Goal: Task Accomplishment & Management: Manage account settings

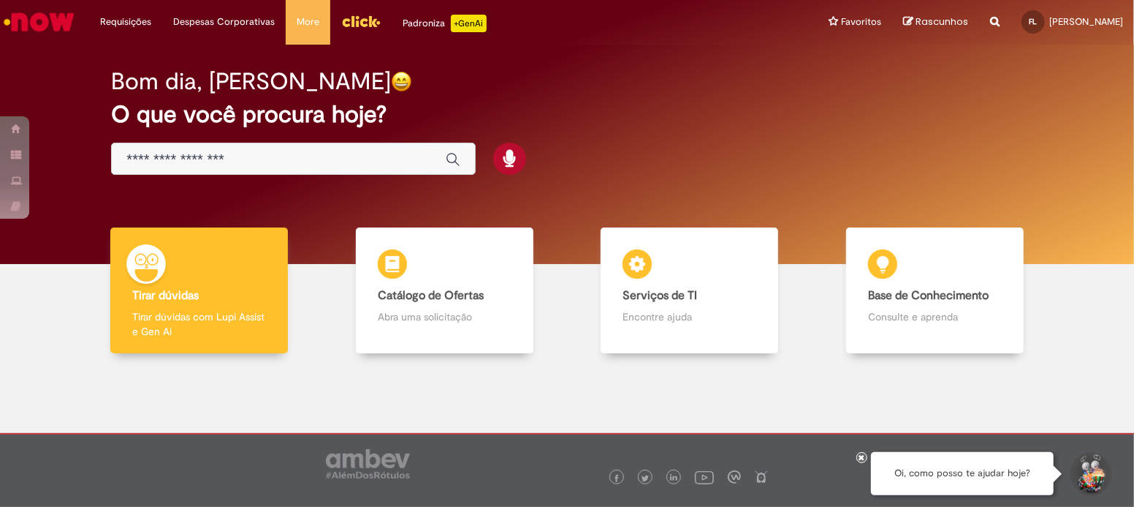
click at [231, 171] on div "Global" at bounding box center [293, 159] width 365 height 33
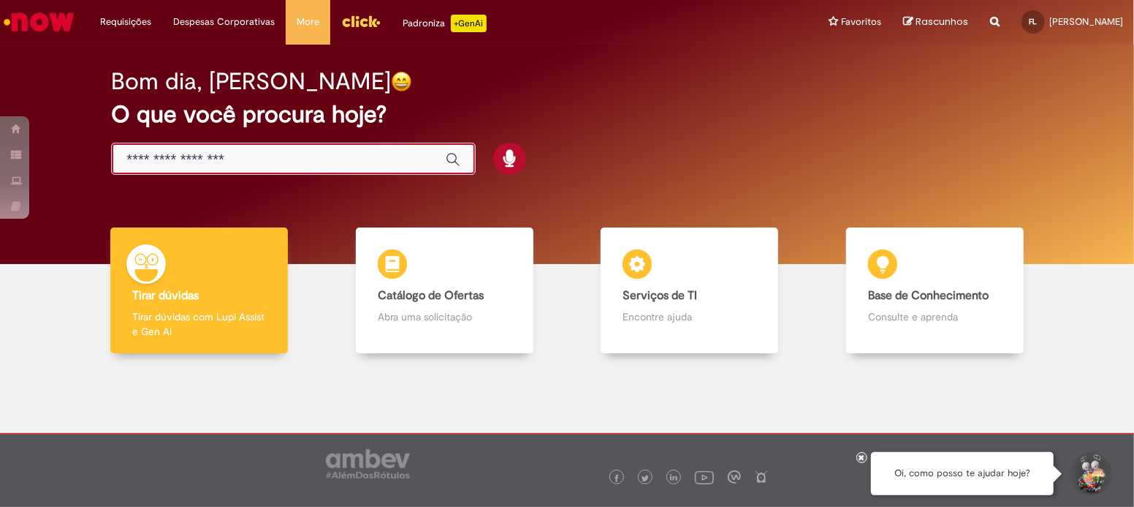
click at [240, 162] on input "Basta digitar aqui" at bounding box center [278, 159] width 305 height 17
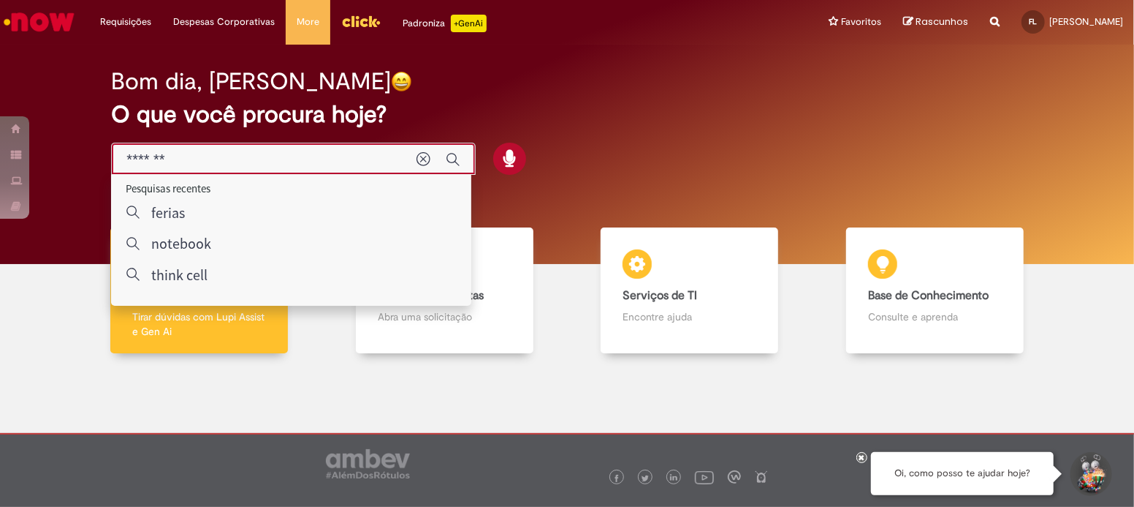
type input "*******"
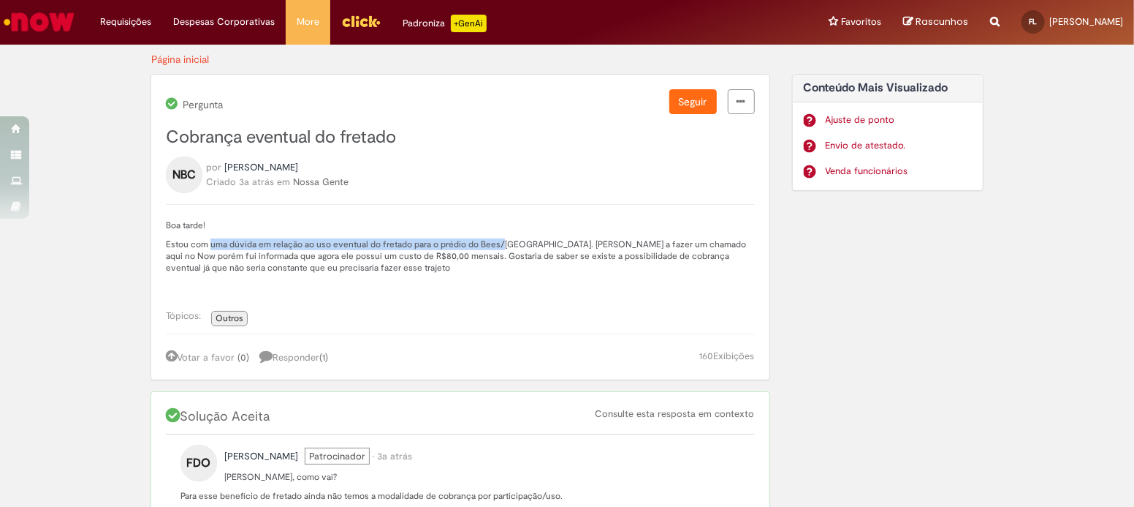
drag, startPoint x: 205, startPoint y: 237, endPoint x: 495, endPoint y: 235, distance: 290.2
click at [495, 235] on p "Boa tarde! Estou com uma dúvida em relação ao uso eventual do fretado para o pr…" at bounding box center [460, 255] width 589 height 73
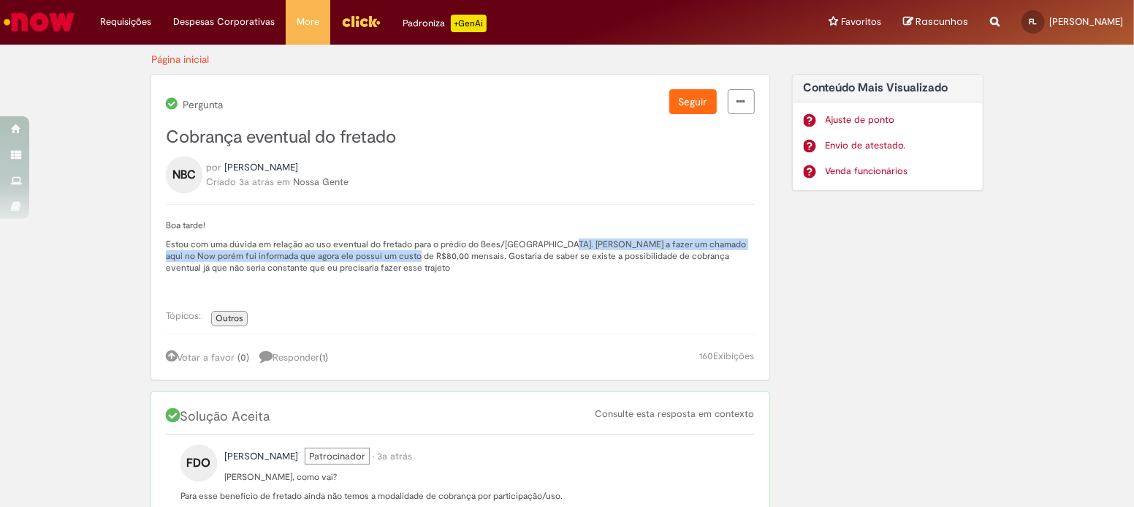
drag, startPoint x: 557, startPoint y: 240, endPoint x: 387, endPoint y: 250, distance: 170.6
click at [387, 250] on p "Estou com uma dúvida em relação ao uso eventual do fretado para o prédio do Bee…" at bounding box center [460, 255] width 589 height 35
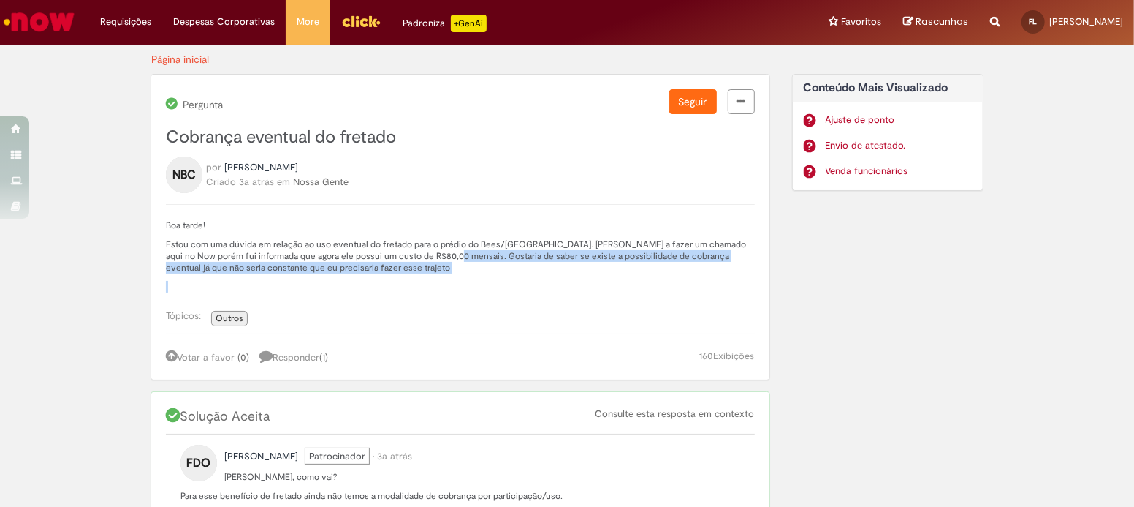
drag, startPoint x: 425, startPoint y: 253, endPoint x: 306, endPoint y: 273, distance: 120.9
click at [306, 273] on p "Boa tarde! Estou com uma dúvida em relação ao uso eventual do fretado para o pr…" at bounding box center [460, 255] width 589 height 73
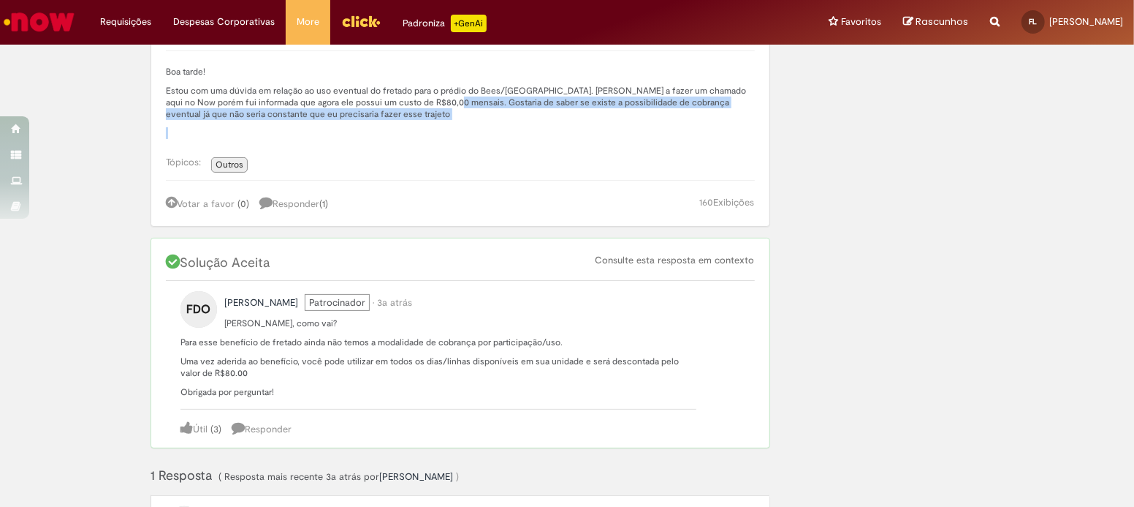
scroll to position [162, 0]
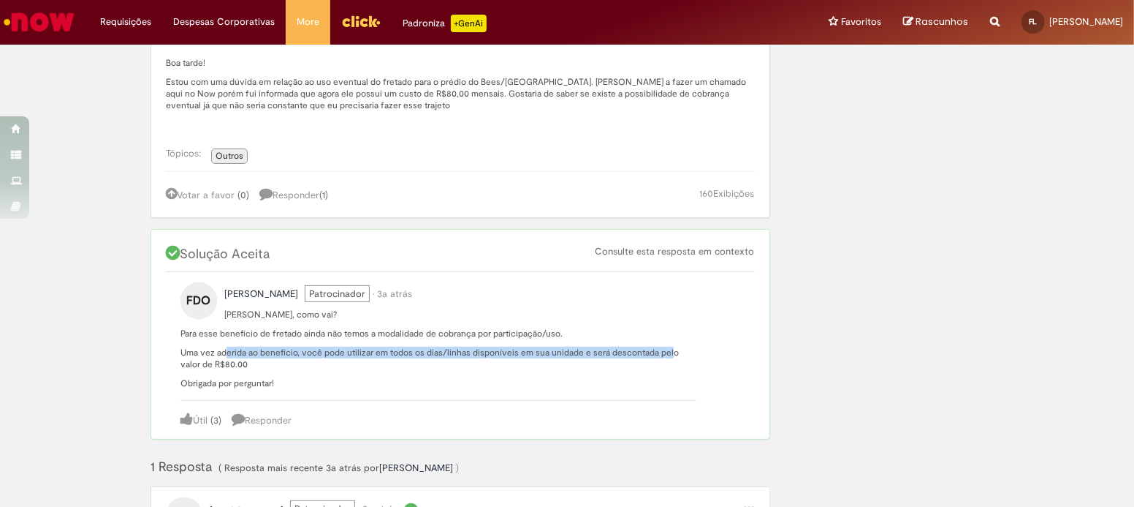
drag, startPoint x: 219, startPoint y: 335, endPoint x: 659, endPoint y: 340, distance: 440.0
click at [659, 340] on p "[PERSON_NAME], como vai? Para esse benefício de fretado ainda não temos a modal…" at bounding box center [439, 348] width 516 height 80
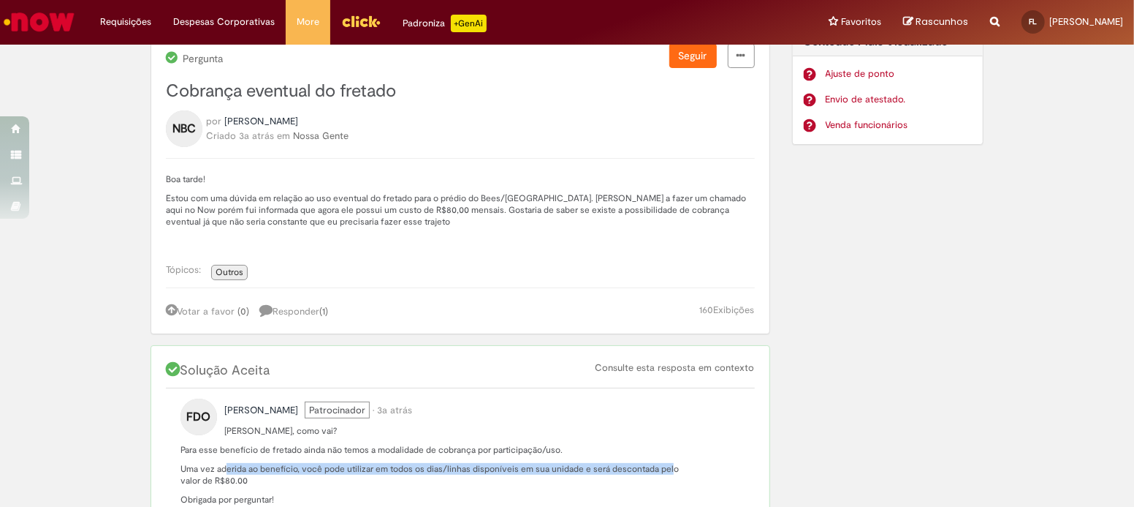
scroll to position [0, 0]
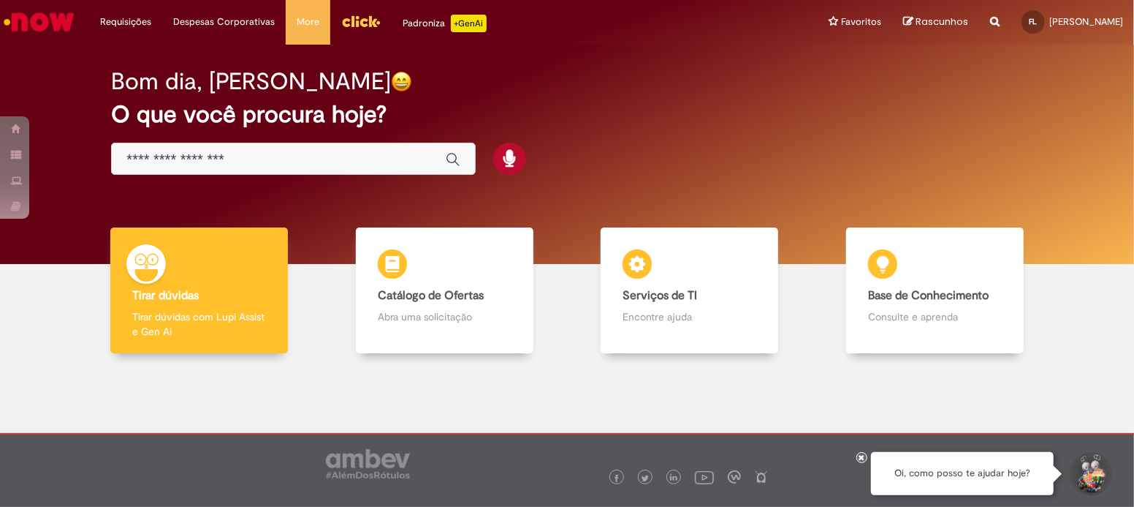
click at [275, 172] on div "Global" at bounding box center [293, 159] width 365 height 33
click at [272, 151] on input "Basta digitar aqui" at bounding box center [278, 159] width 305 height 17
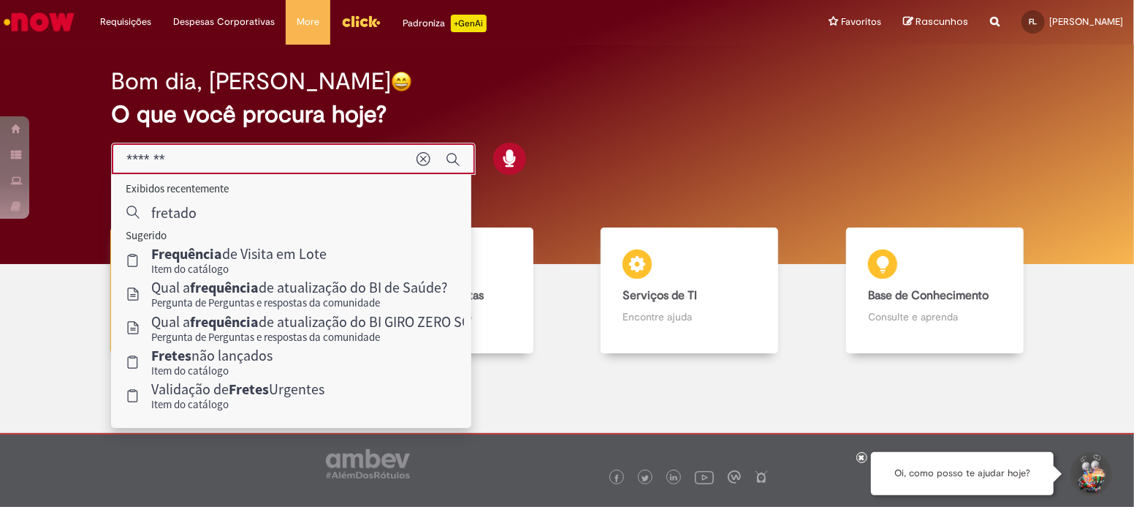
type input "*******"
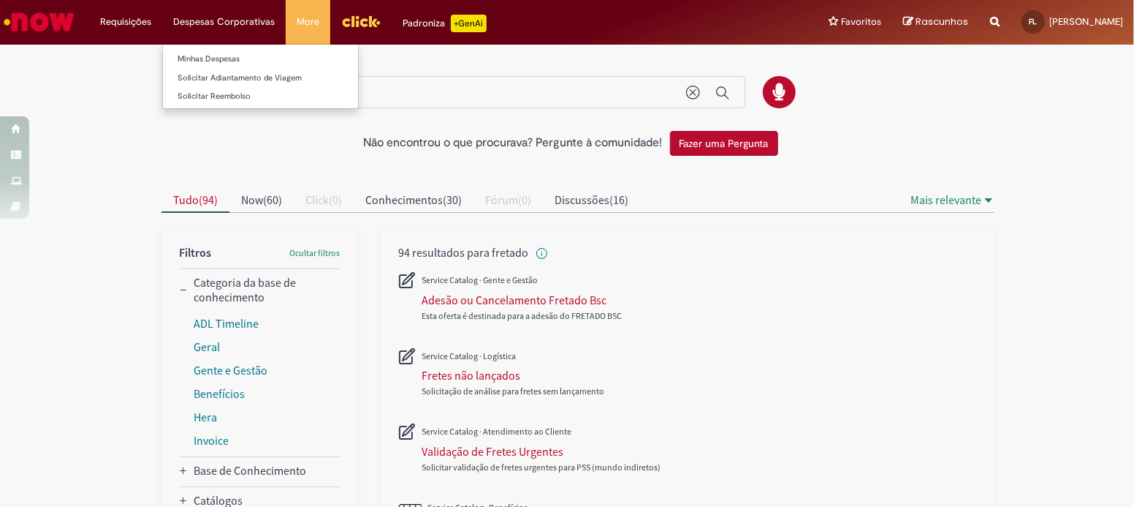
click at [162, 29] on li "Despesas Corporativas Minhas Despesas Solicitar Adiantamento de Viagem Solicita…" at bounding box center [125, 22] width 73 height 44
click at [222, 57] on link "Minhas Despesas" at bounding box center [260, 59] width 195 height 16
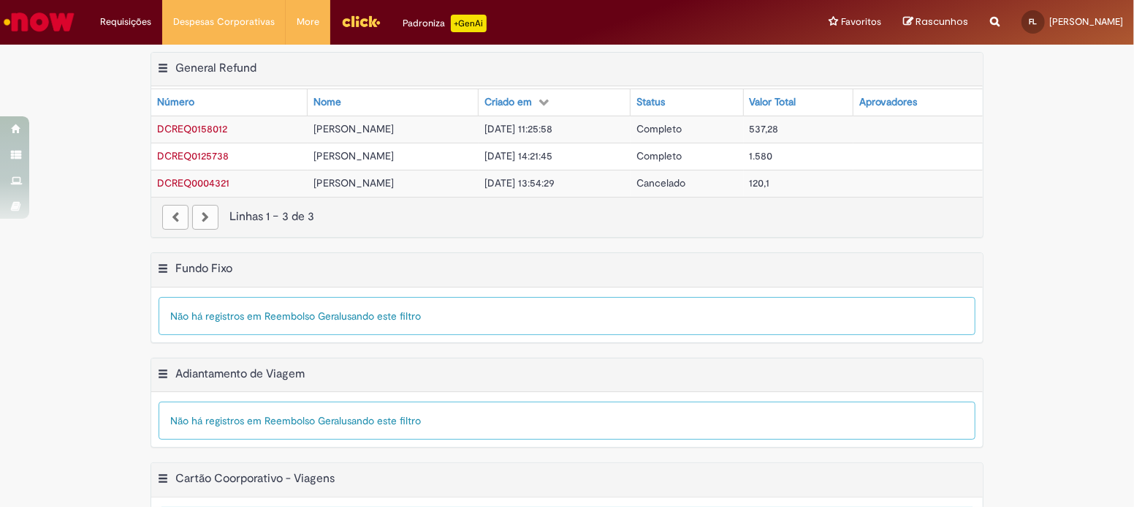
click at [212, 124] on span "DCREQ0158012" at bounding box center [192, 128] width 70 height 13
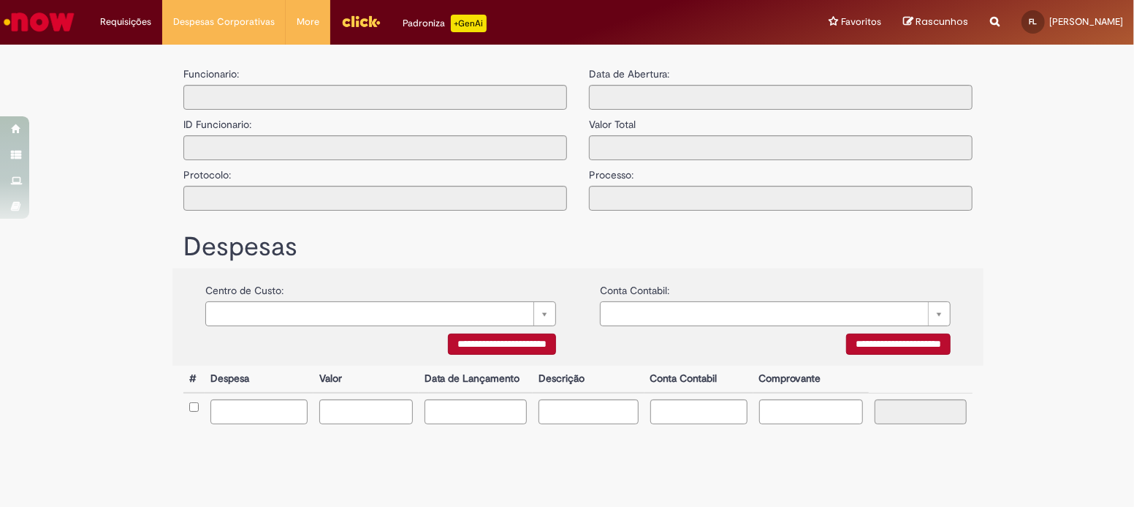
type input "**********"
